Goal: Task Accomplishment & Management: Manage account settings

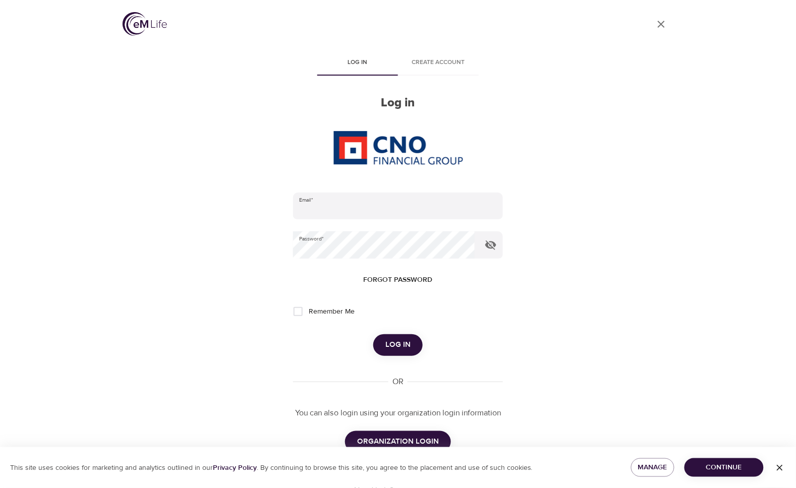
scroll to position [28, 0]
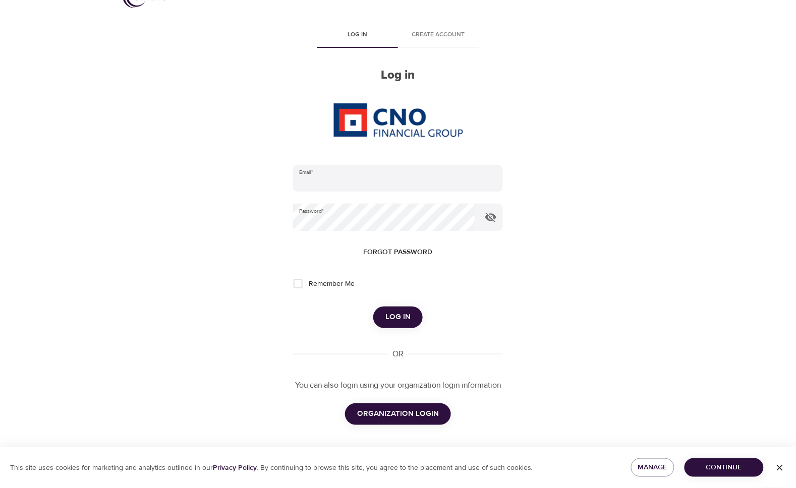
type input "[EMAIL_ADDRESS][DOMAIN_NAME]"
click at [422, 420] on span "ORGANIZATION LOGIN" at bounding box center [398, 413] width 82 height 13
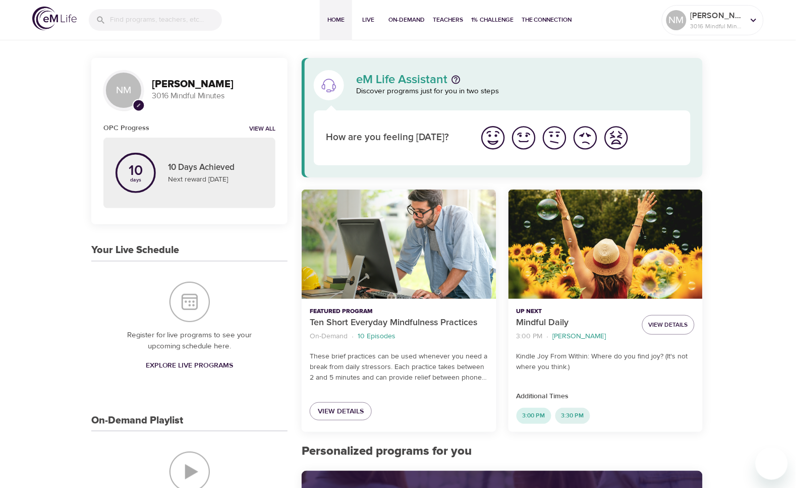
click at [539, 415] on span "3:00 PM" at bounding box center [533, 416] width 35 height 9
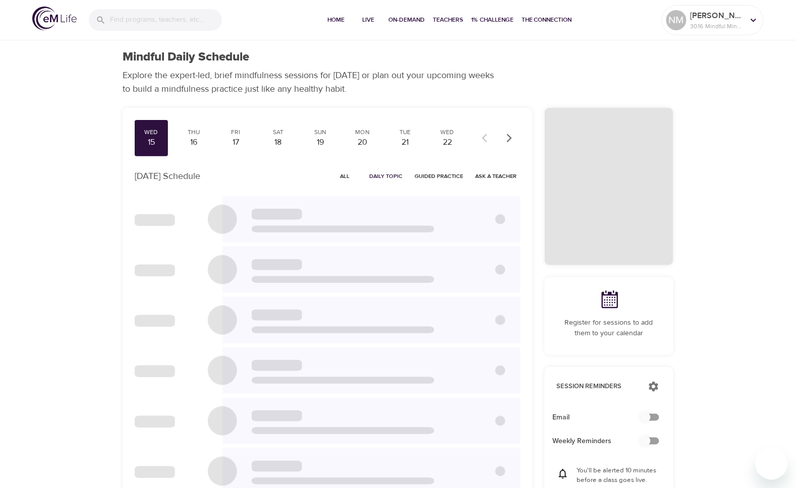
checkbox input "true"
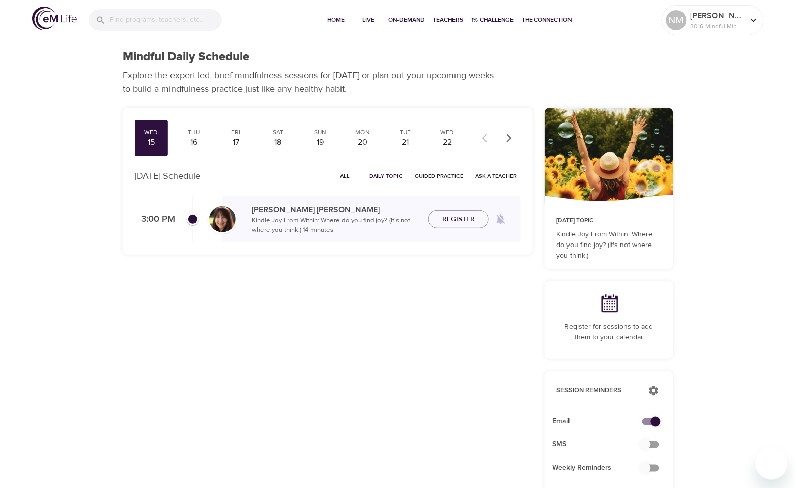
click at [500, 285] on div "Wed 15 Thu 16 Fri 17 Sat 18 Sun 19 Mon 20 Tue 21 Wed 22 Thu 23 Fri 24 Sat 25 Su…" at bounding box center [327, 382] width 422 height 561
click at [346, 175] on span "All" at bounding box center [345, 176] width 24 height 10
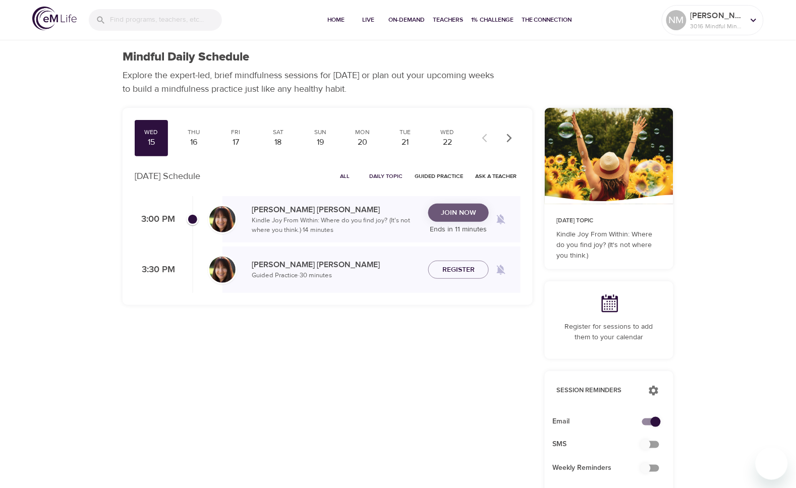
click at [455, 218] on span "Join Now" at bounding box center [458, 213] width 35 height 13
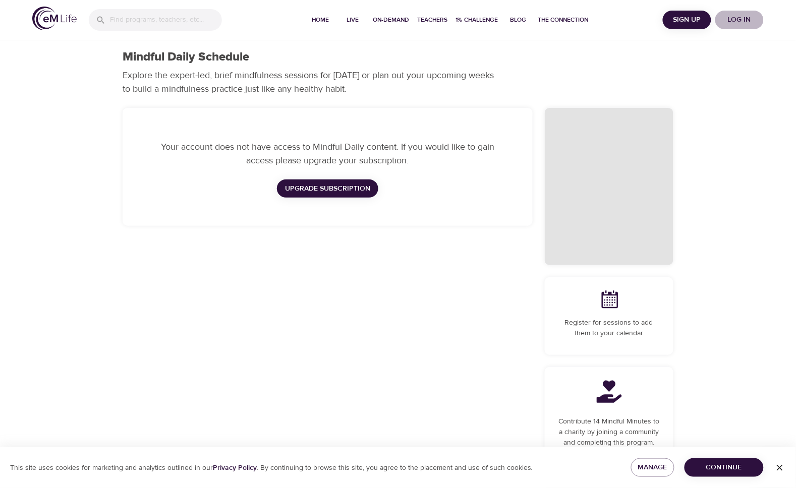
click at [743, 16] on span "Log in" at bounding box center [739, 20] width 40 height 13
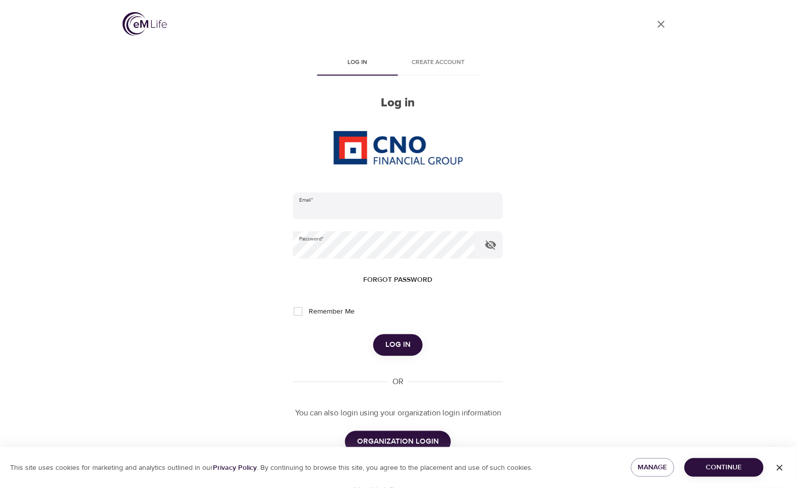
type input "mallorymiller617@gmail.com"
click at [396, 432] on button "ORGANIZATION LOGIN" at bounding box center [398, 441] width 106 height 21
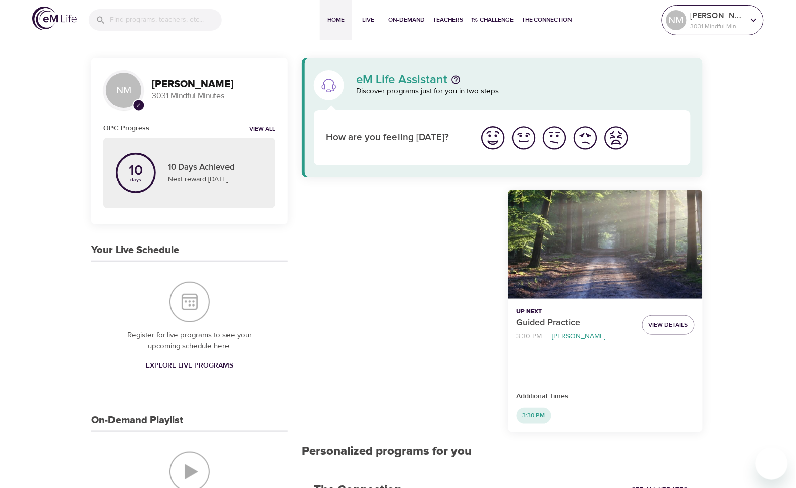
click at [719, 22] on p "3031 Mindful Minutes" at bounding box center [716, 26] width 53 height 9
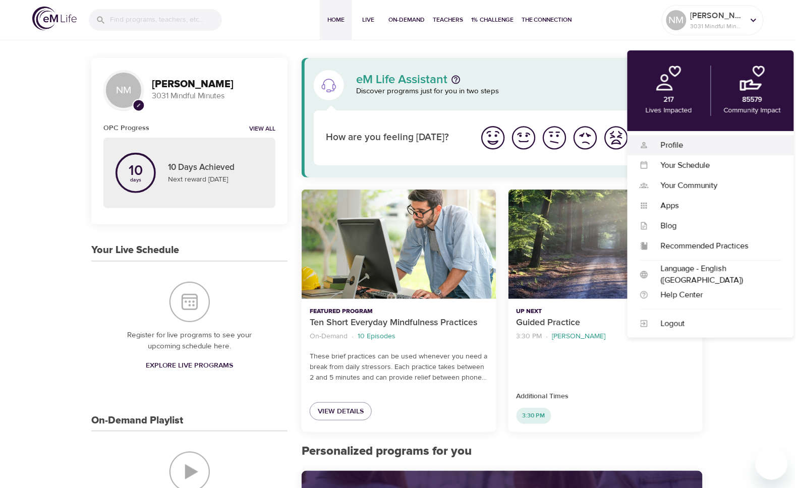
click at [664, 145] on div "Profile" at bounding box center [715, 146] width 133 height 12
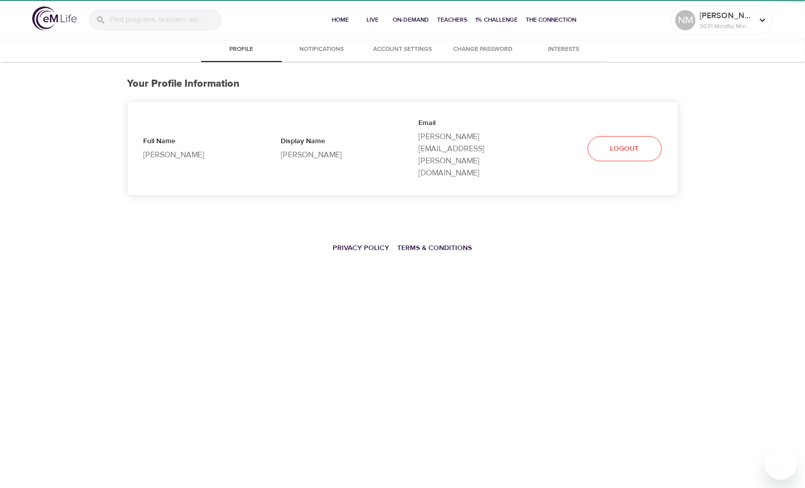
select select "10"
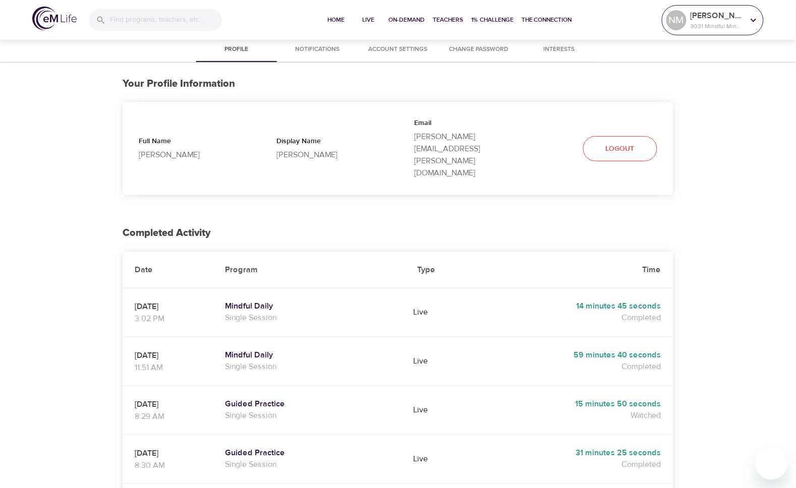
click at [705, 31] on div "NM Nathan_ 3031 Mindful Minutes" at bounding box center [712, 20] width 97 height 25
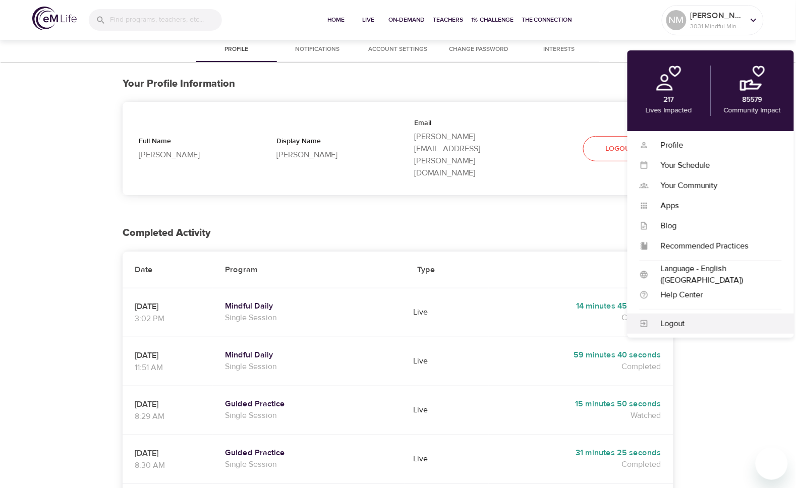
click at [676, 329] on div "Logout" at bounding box center [715, 324] width 133 height 12
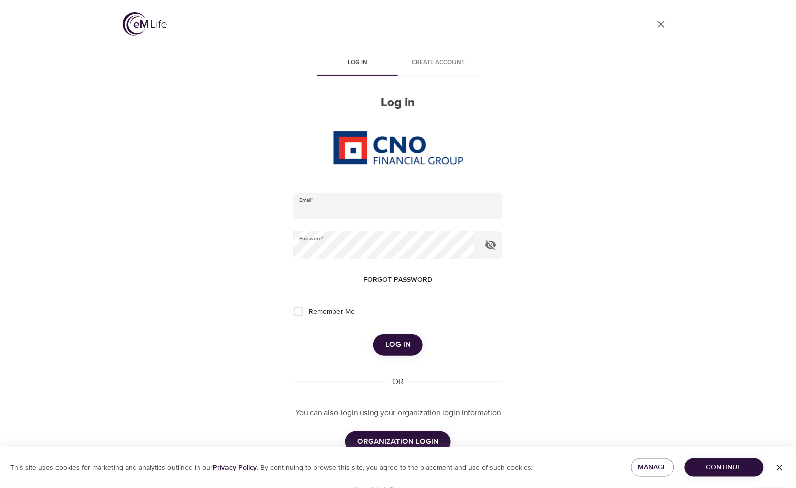
type input "mallorymiller617@gmail.com"
click at [389, 342] on span "Log in" at bounding box center [397, 344] width 25 height 13
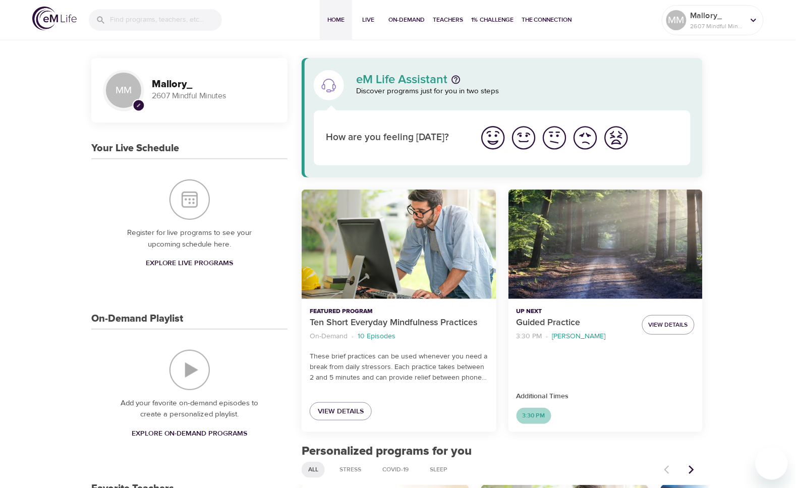
click at [533, 412] on span "3:30 PM" at bounding box center [533, 416] width 35 height 9
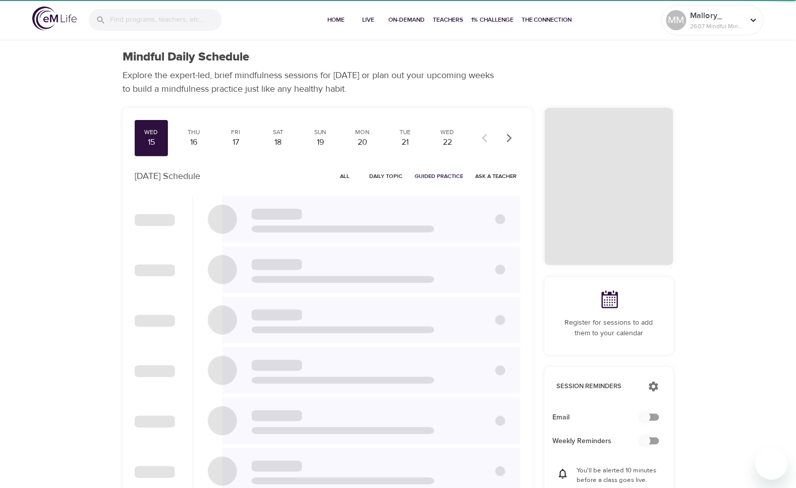
checkbox input "true"
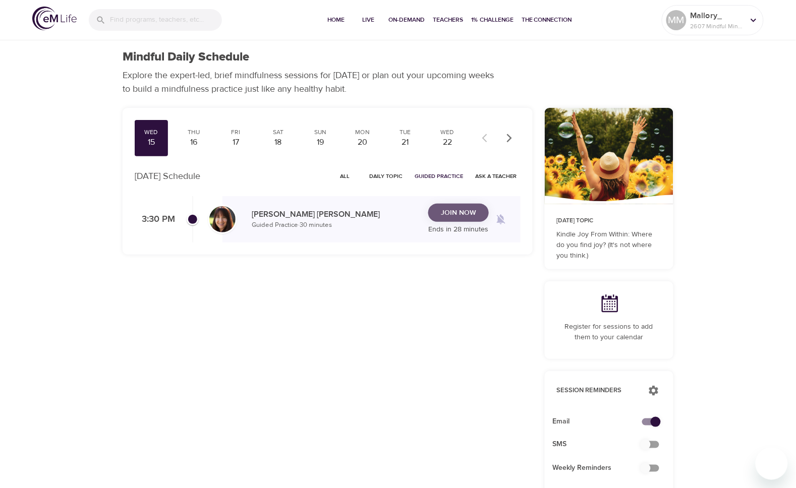
click at [474, 217] on span "Join Now" at bounding box center [458, 213] width 35 height 13
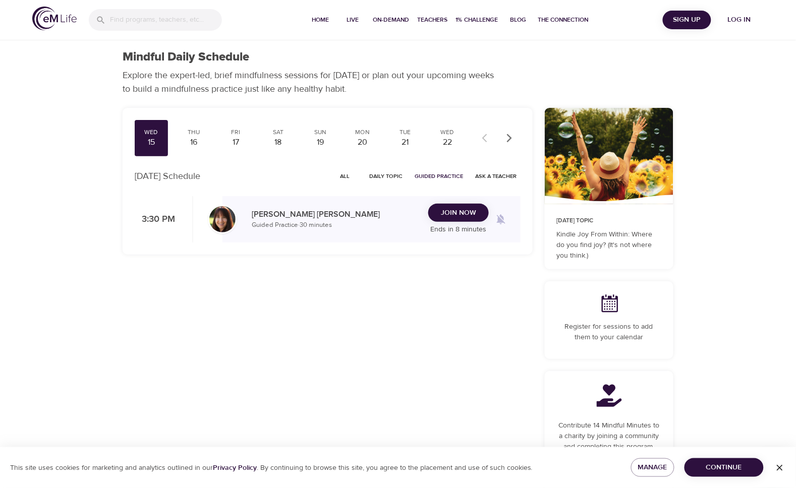
click at [739, 19] on span "Log in" at bounding box center [739, 20] width 40 height 13
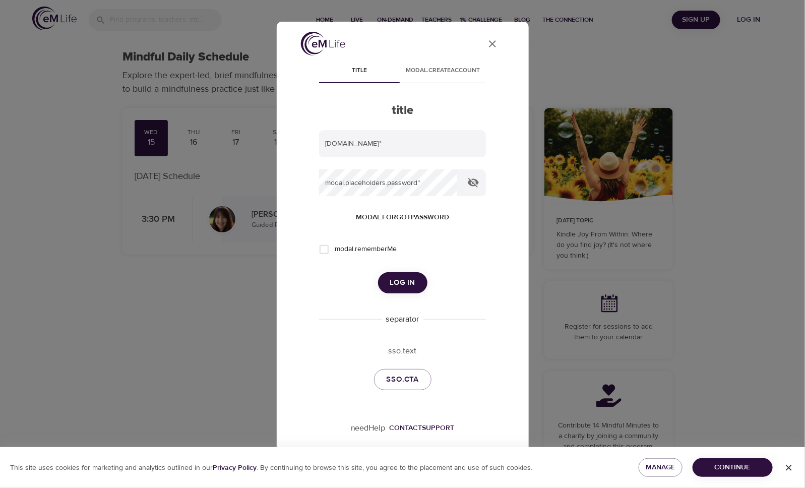
type input "[EMAIL_ADDRESS][DOMAIN_NAME]"
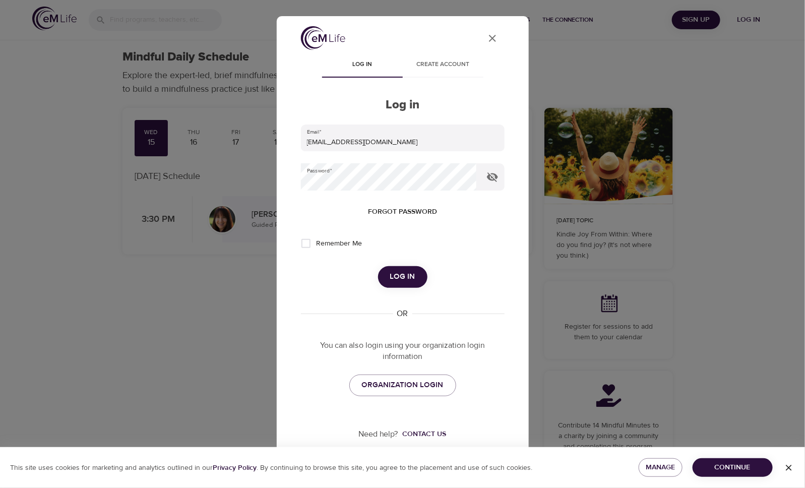
click at [402, 273] on span "Log in" at bounding box center [402, 276] width 25 height 13
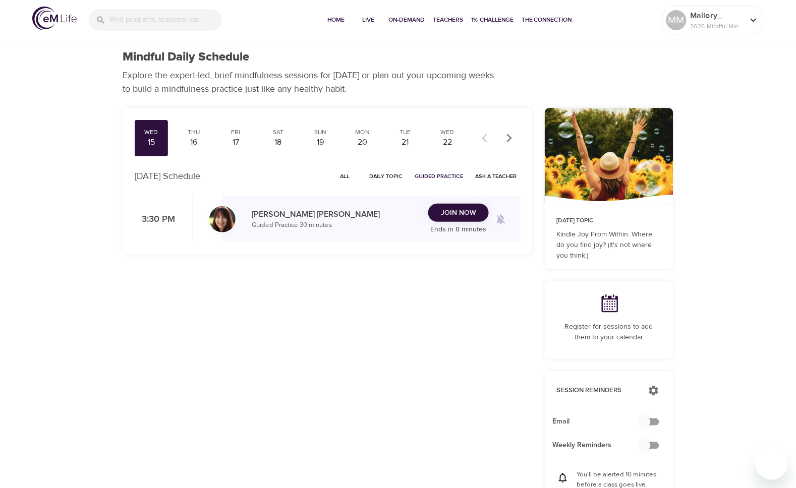
checkbox input "true"
drag, startPoint x: 709, startPoint y: 22, endPoint x: 712, endPoint y: 27, distance: 5.9
click at [709, 23] on div "Mallory_ 2626 Mindful Minutes" at bounding box center [716, 20] width 57 height 25
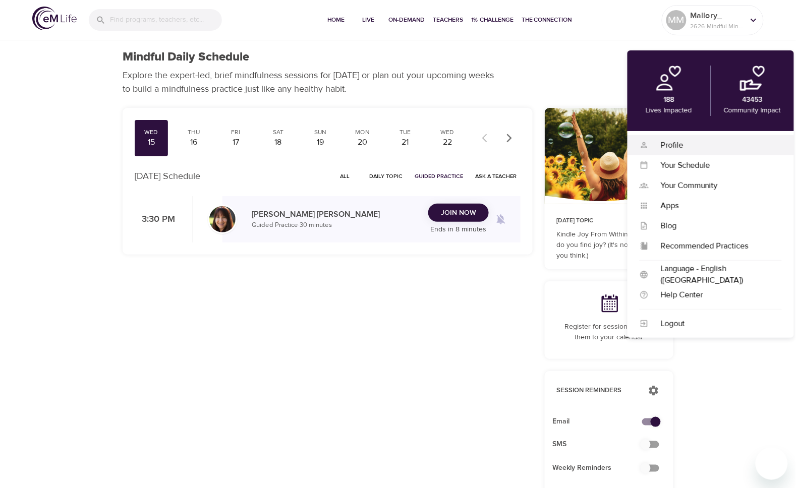
click at [687, 149] on div "Profile" at bounding box center [715, 146] width 133 height 12
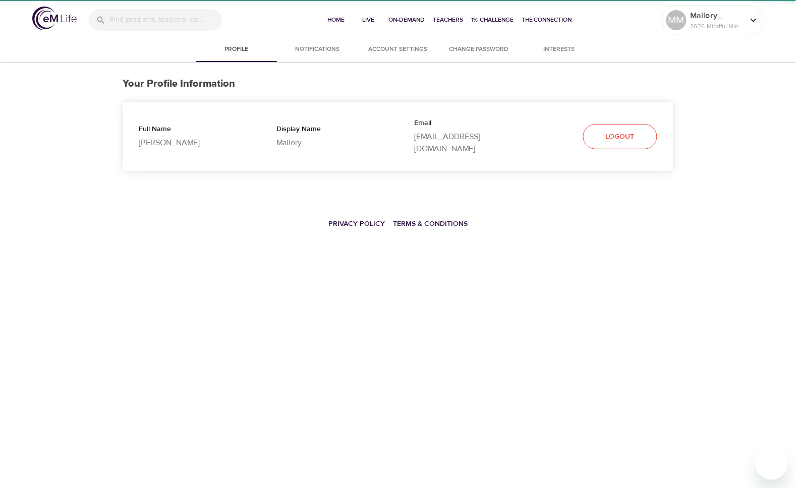
select select "10"
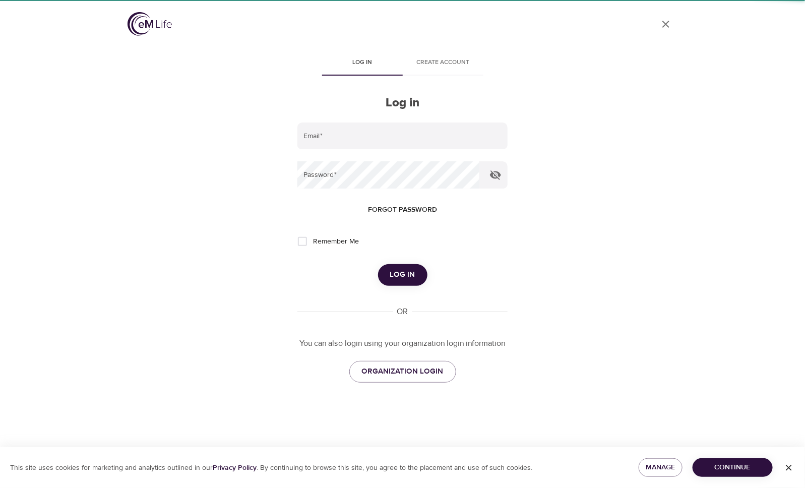
type input "[EMAIL_ADDRESS][DOMAIN_NAME]"
